Goal: Task Accomplishment & Management: Manage account settings

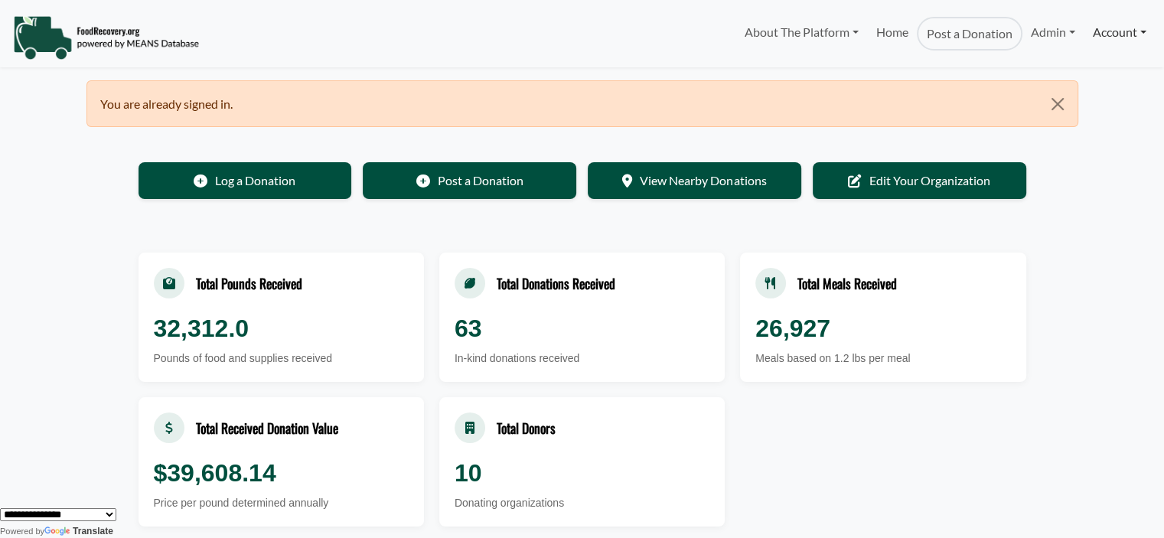
click at [1108, 30] on link "Account" at bounding box center [1119, 32] width 70 height 31
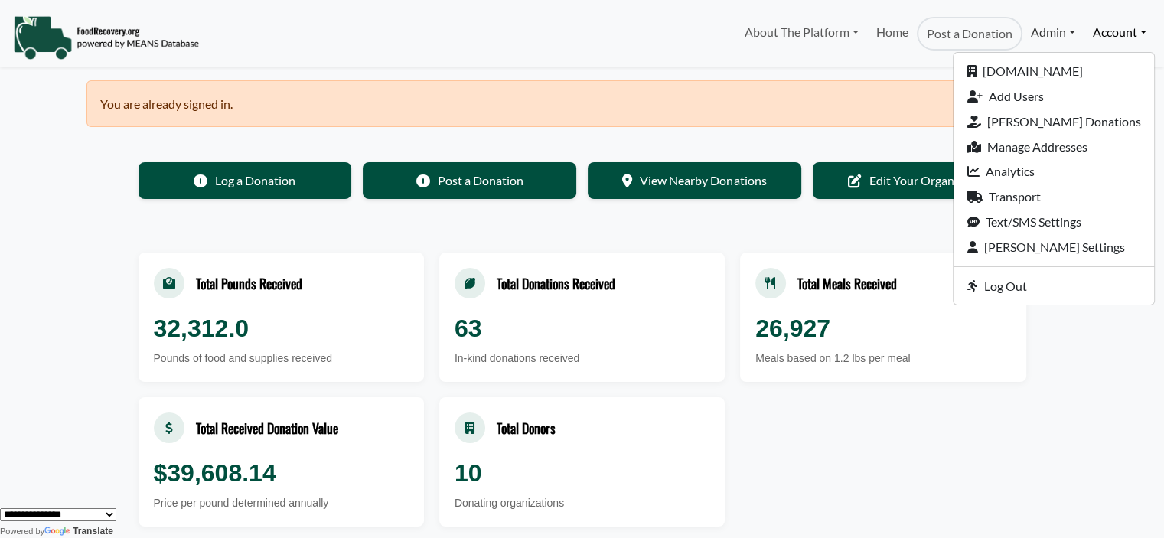
click at [1035, 30] on link "Admin" at bounding box center [1052, 32] width 61 height 31
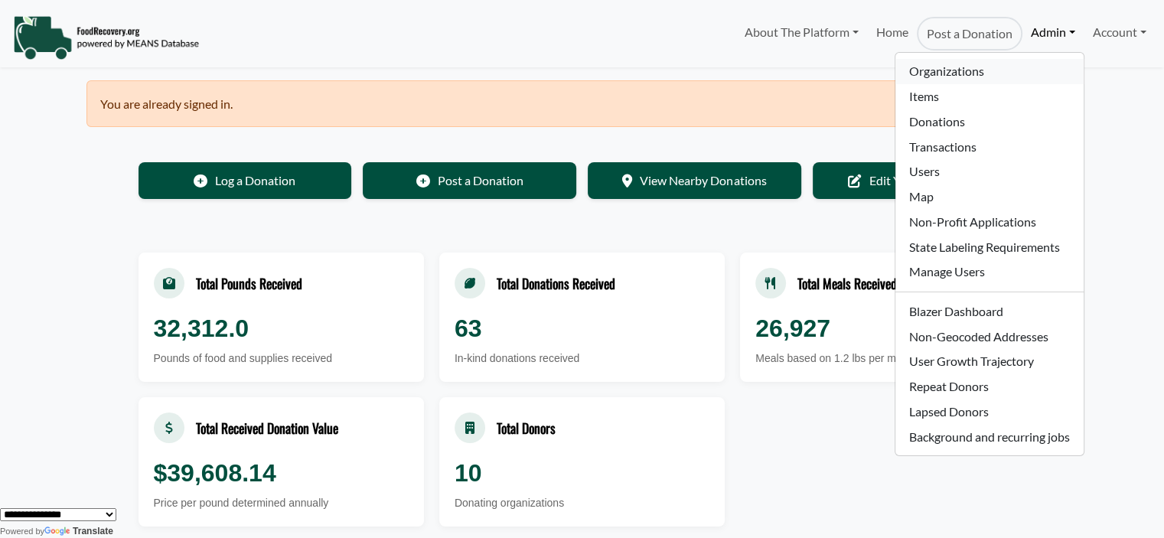
click at [935, 64] on link "Organizations" at bounding box center [988, 71] width 187 height 25
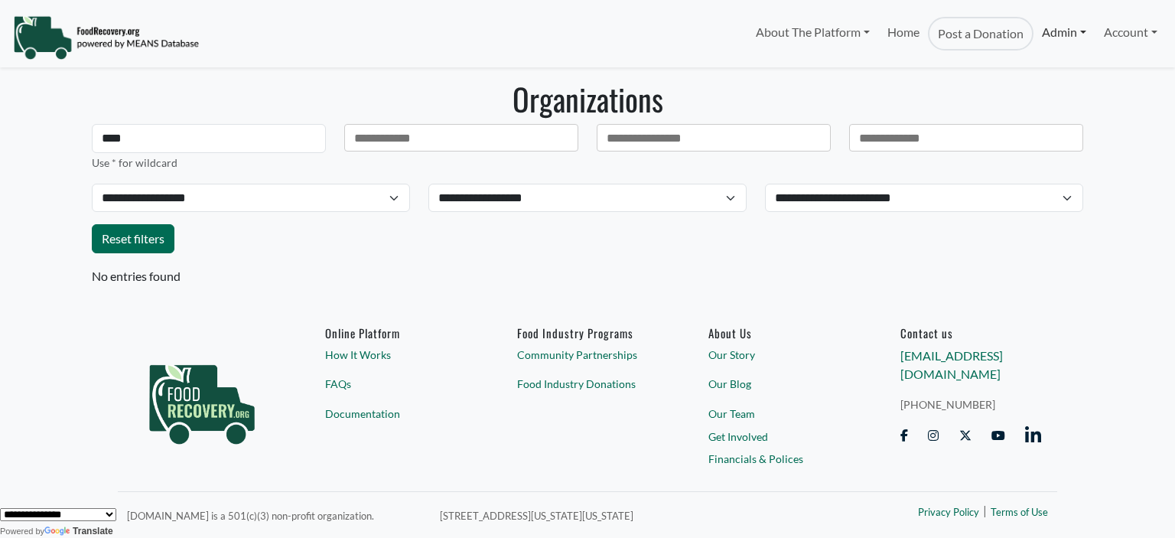
click at [1041, 33] on link "Admin" at bounding box center [1064, 32] width 61 height 31
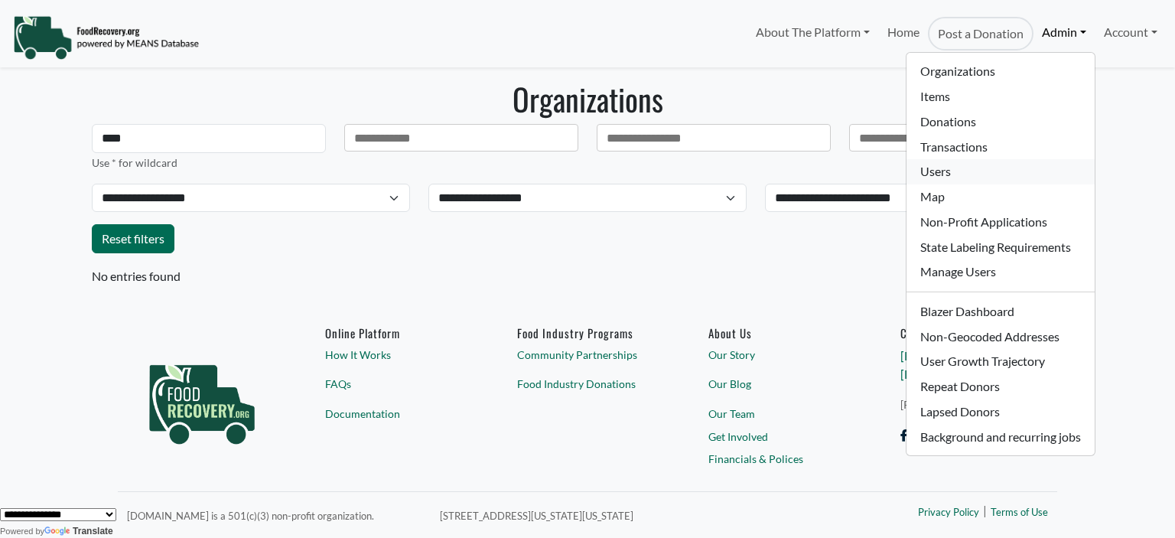
click at [961, 174] on link "Users" at bounding box center [1000, 171] width 187 height 25
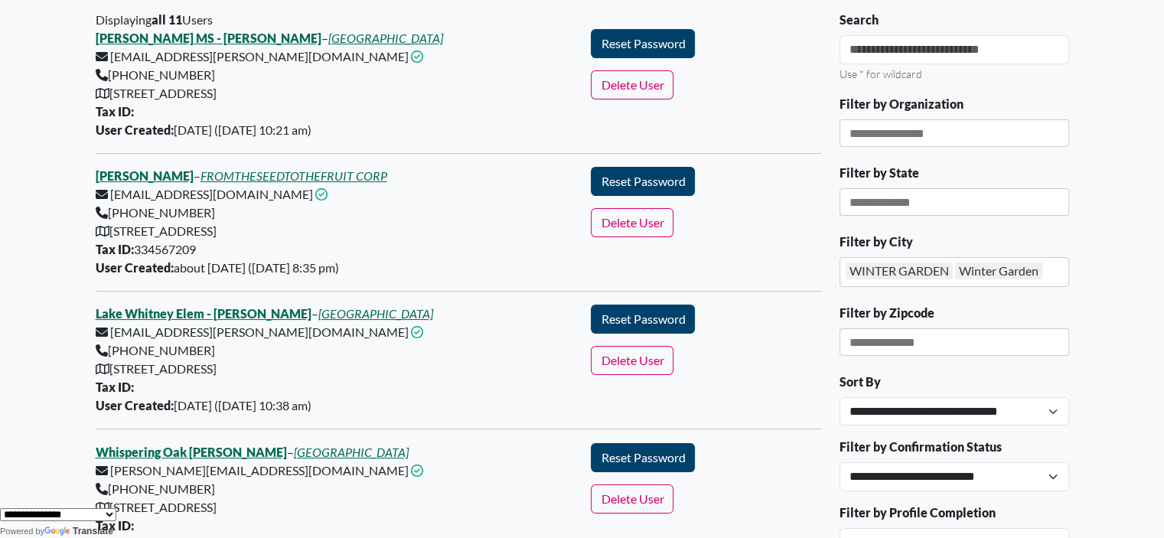
scroll to position [59, 0]
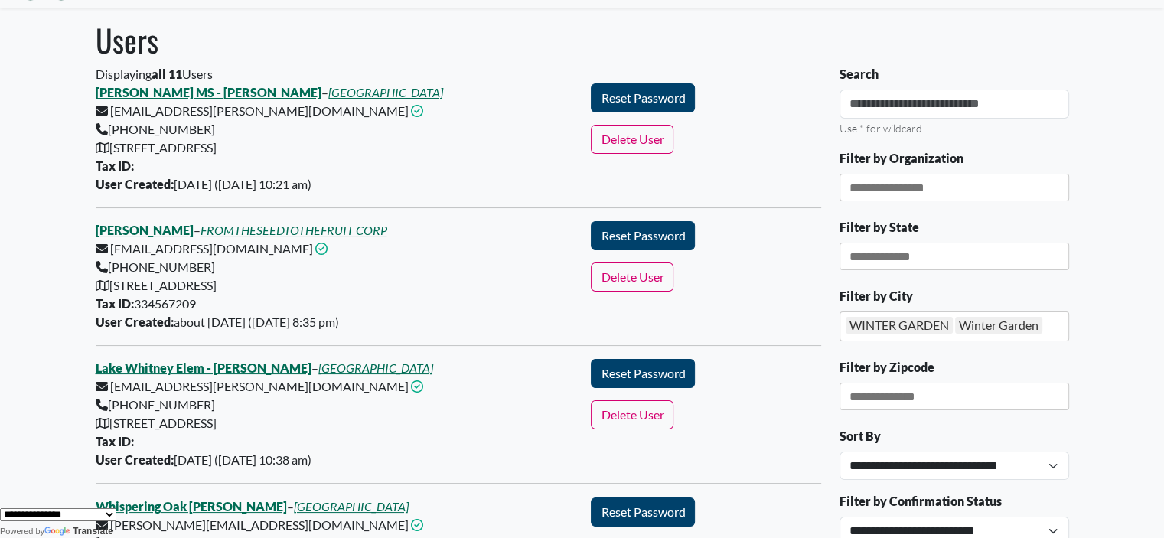
click at [955, 315] on div "WINTER GARDEN Winter Garden" at bounding box center [954, 326] width 230 height 30
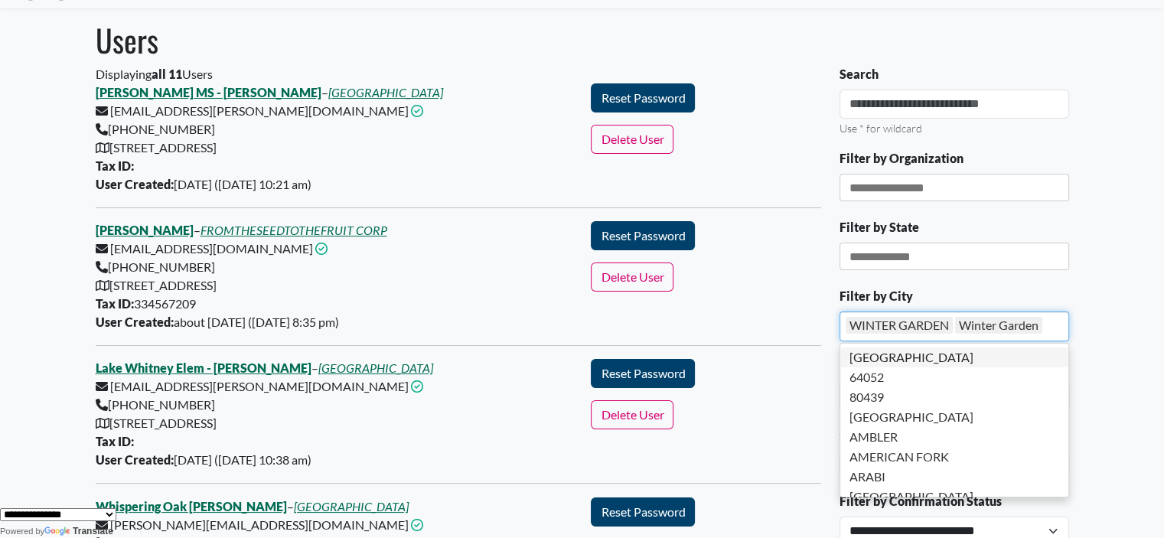
click at [1056, 315] on div "WINTER GARDEN Winter Garden" at bounding box center [954, 326] width 230 height 30
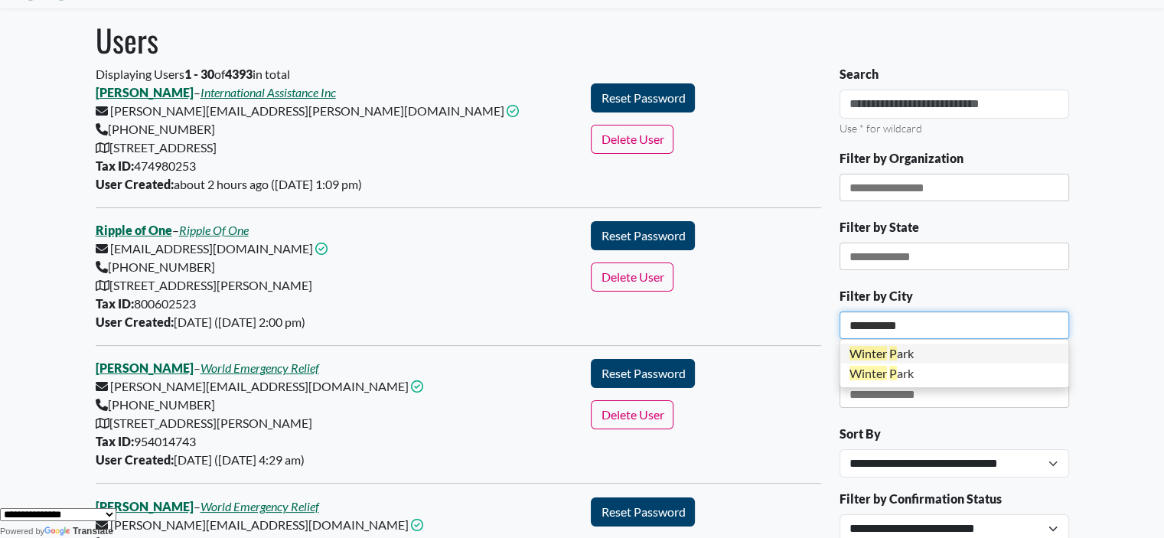
type input "**********"
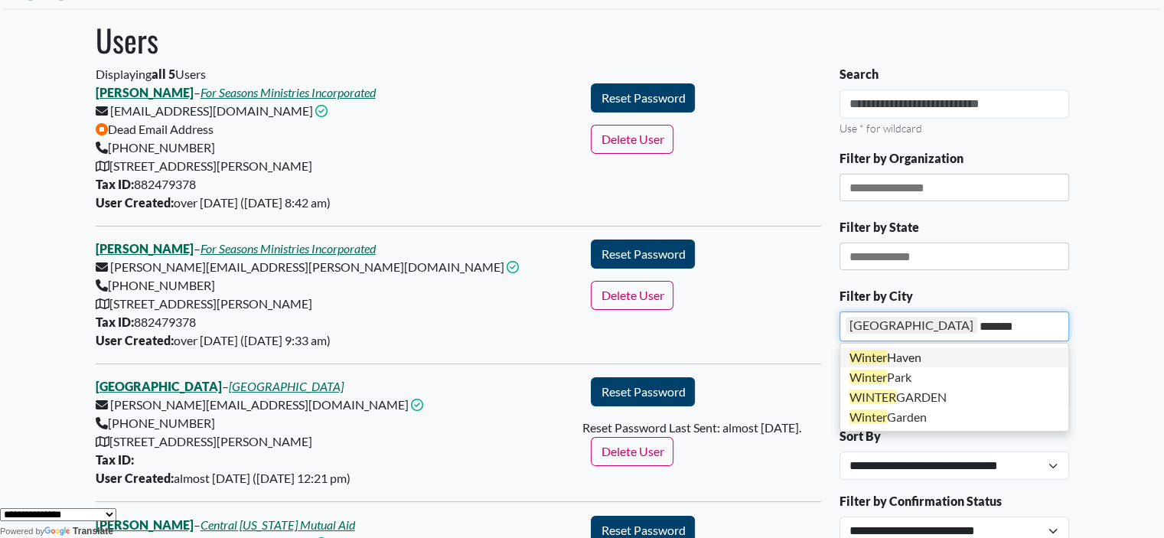
type input "******"
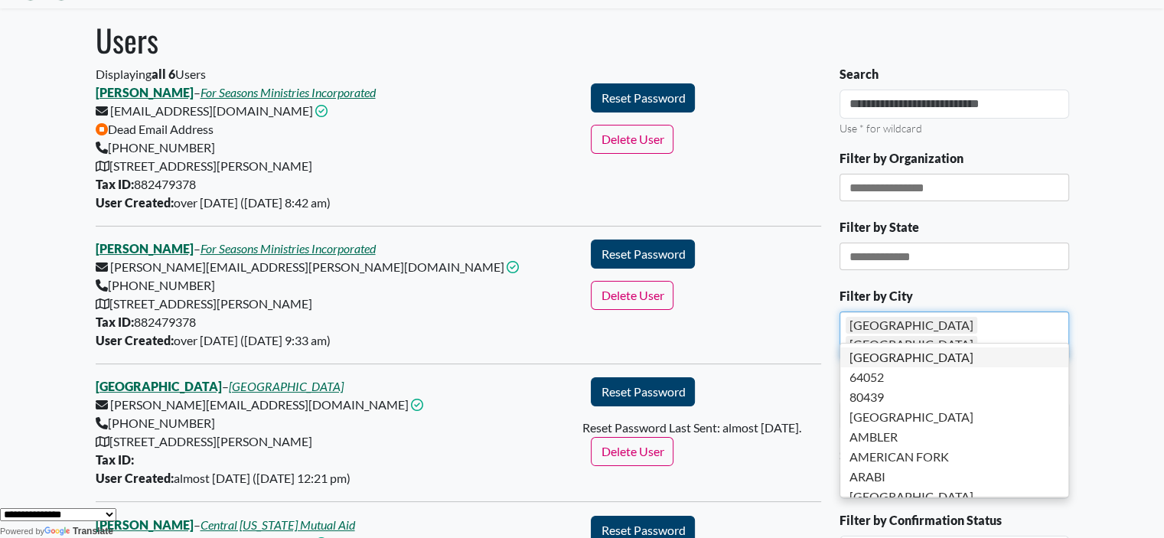
click at [1123, 204] on body "About The Platform How It Works FAQs Documentation Home Post a Donation Admin O…" at bounding box center [582, 210] width 1164 height 538
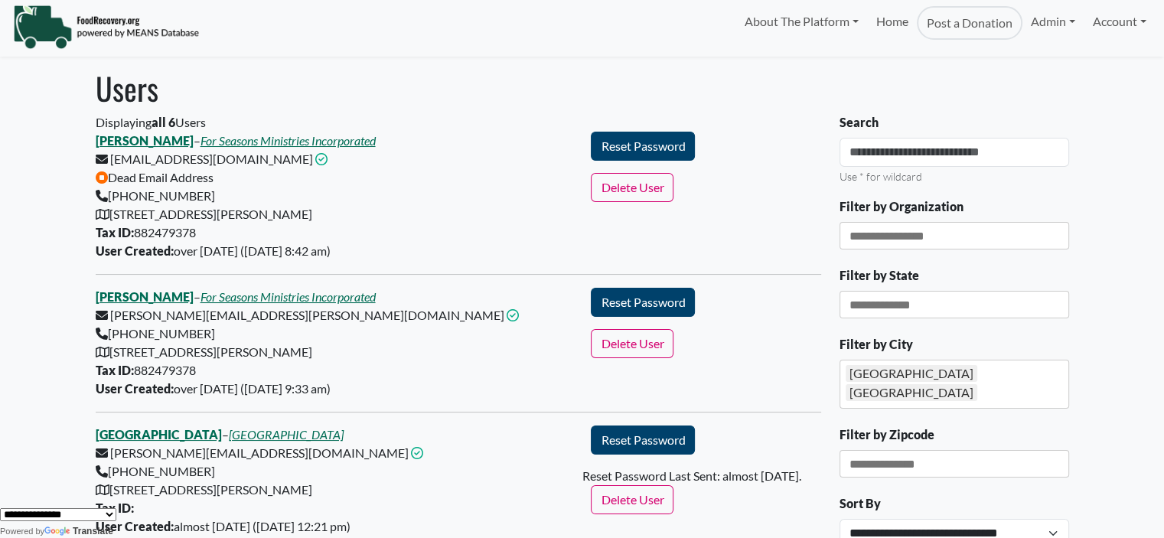
scroll to position [0, 0]
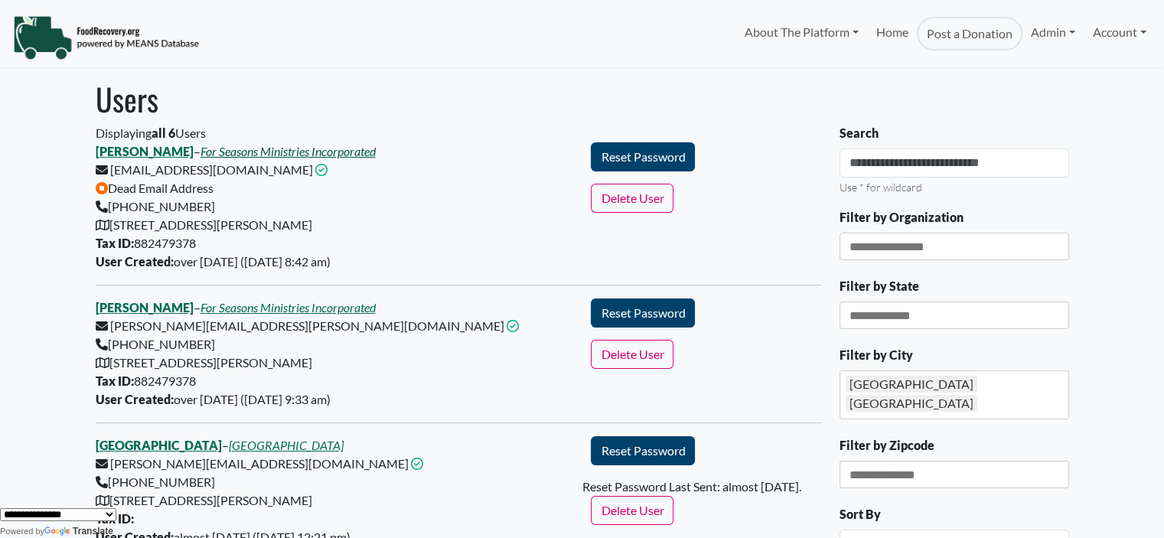
click at [334, 149] on link "For Seasons Ministries Incorporated" at bounding box center [287, 151] width 175 height 15
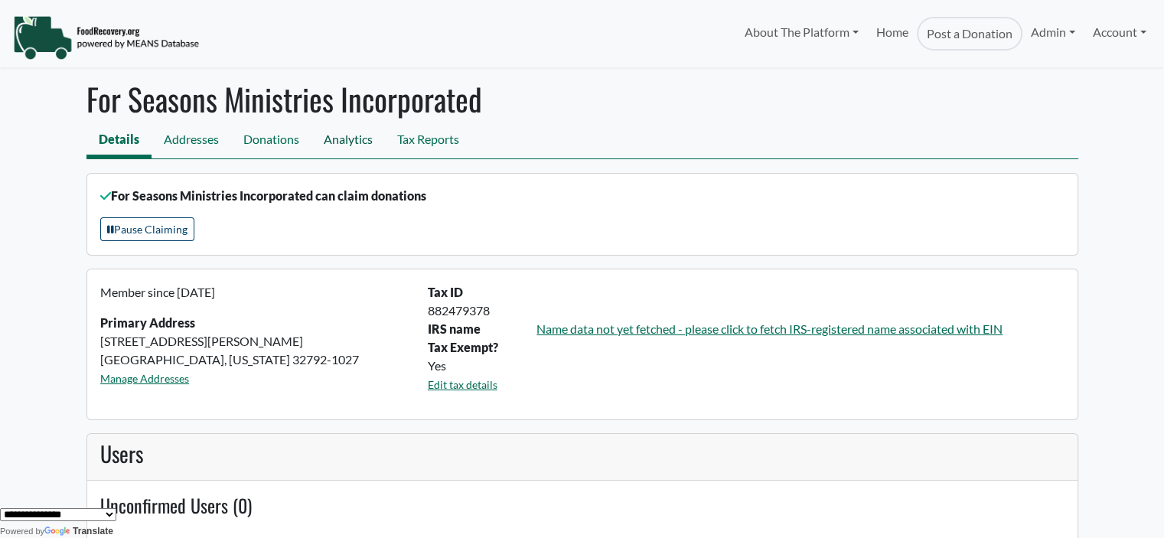
click at [356, 140] on link "Analytics" at bounding box center [347, 141] width 73 height 34
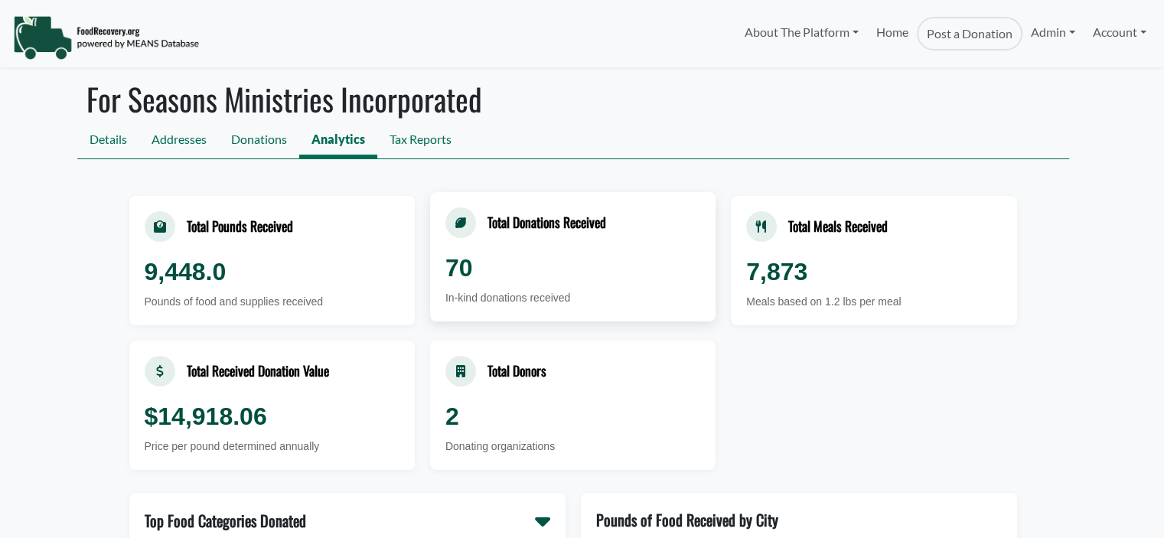
select select "Language Translate Widget"
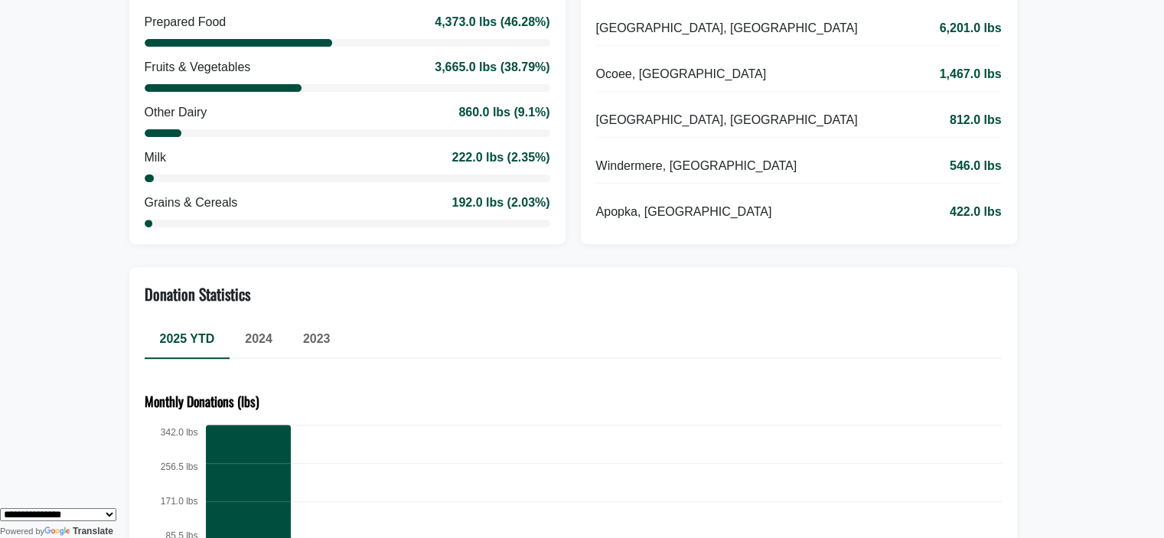
scroll to position [605, 0]
